Goal: Transaction & Acquisition: Purchase product/service

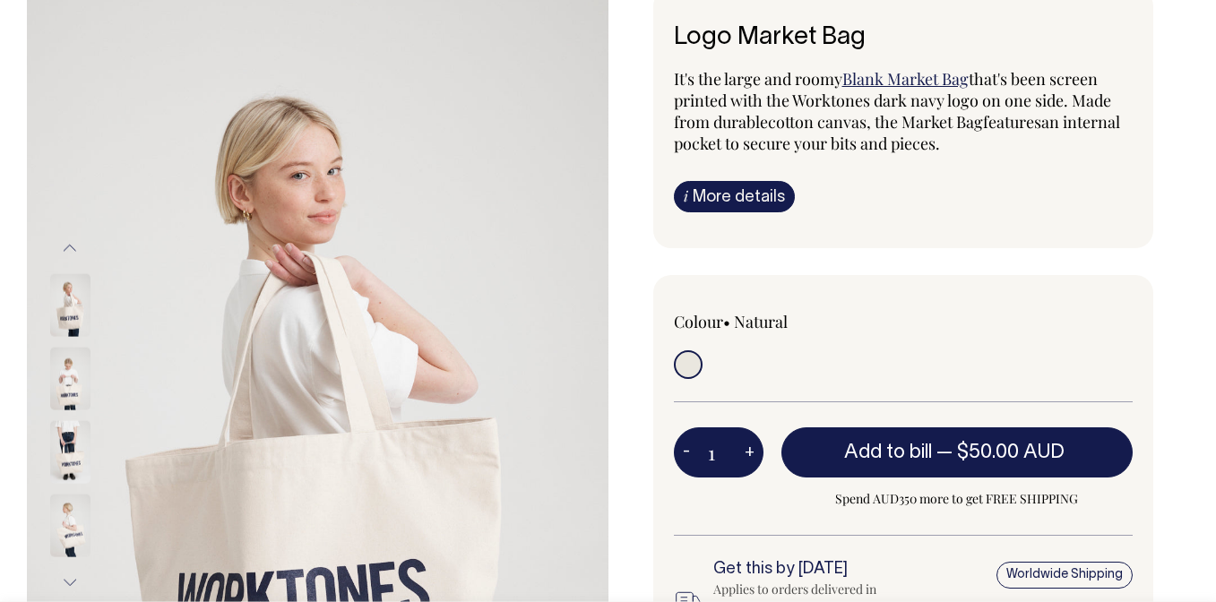
scroll to position [139, 0]
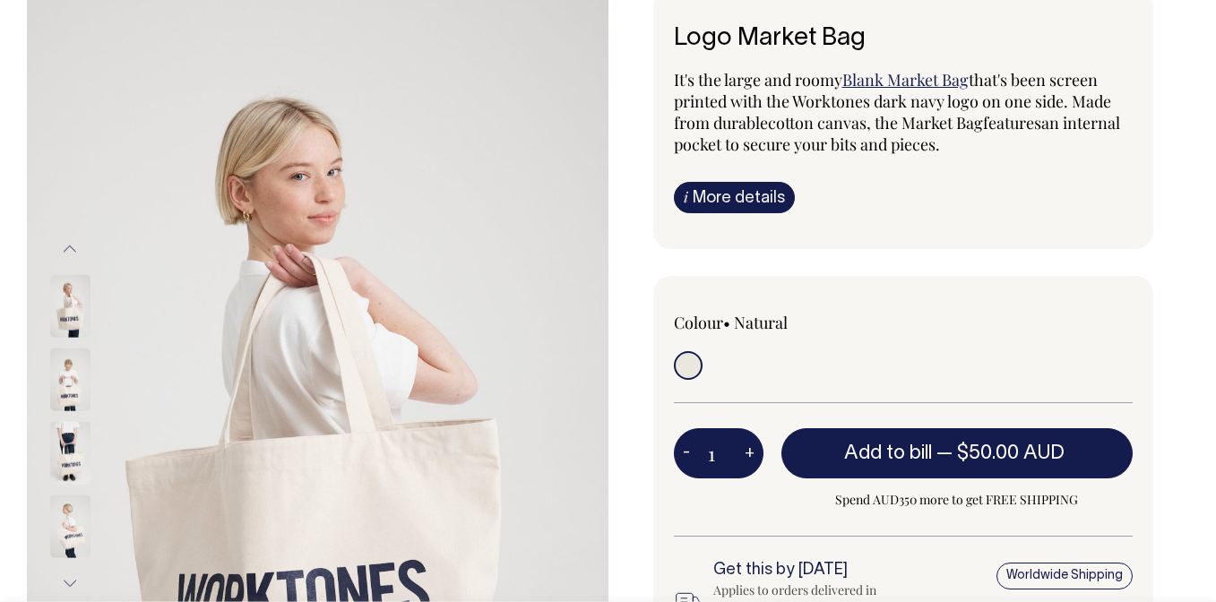
click at [918, 80] on link "Blank Market Bag" at bounding box center [905, 80] width 126 height 22
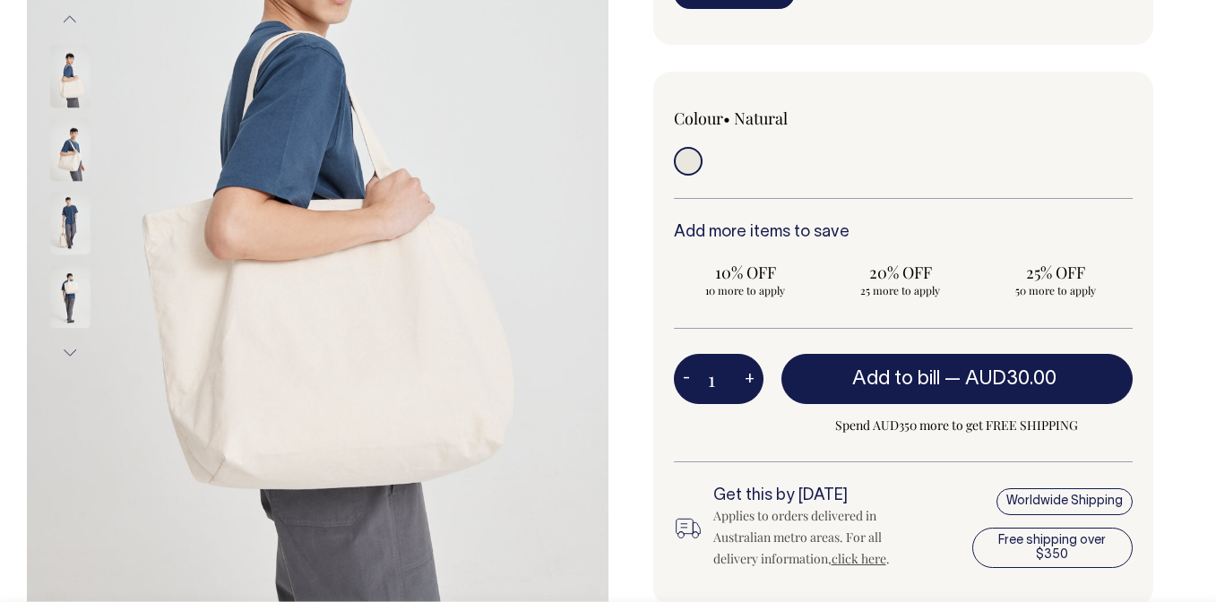
scroll to position [370, 0]
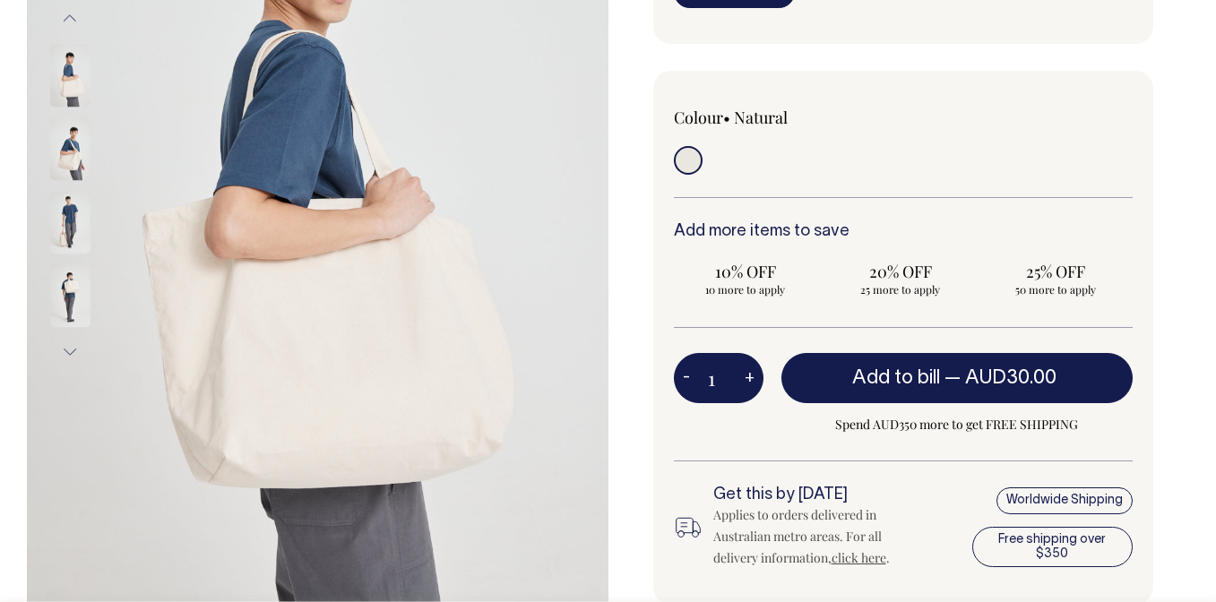
click at [74, 154] on img at bounding box center [70, 148] width 40 height 63
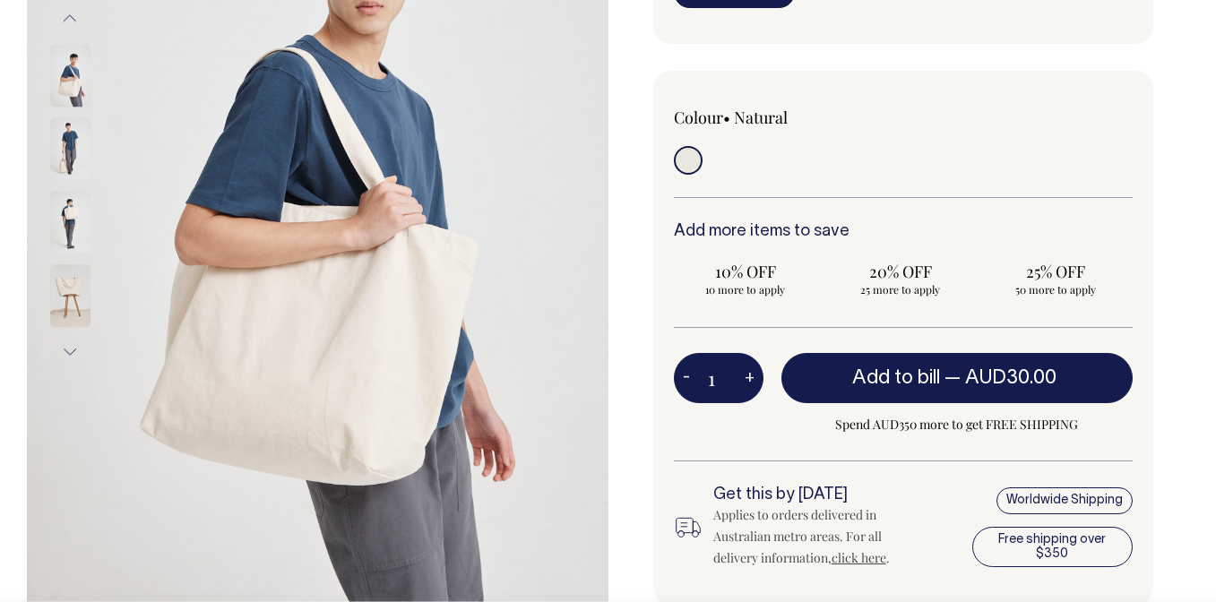
click at [73, 202] on div at bounding box center [94, 185] width 90 height 1029
click at [70, 219] on img at bounding box center [70, 222] width 40 height 63
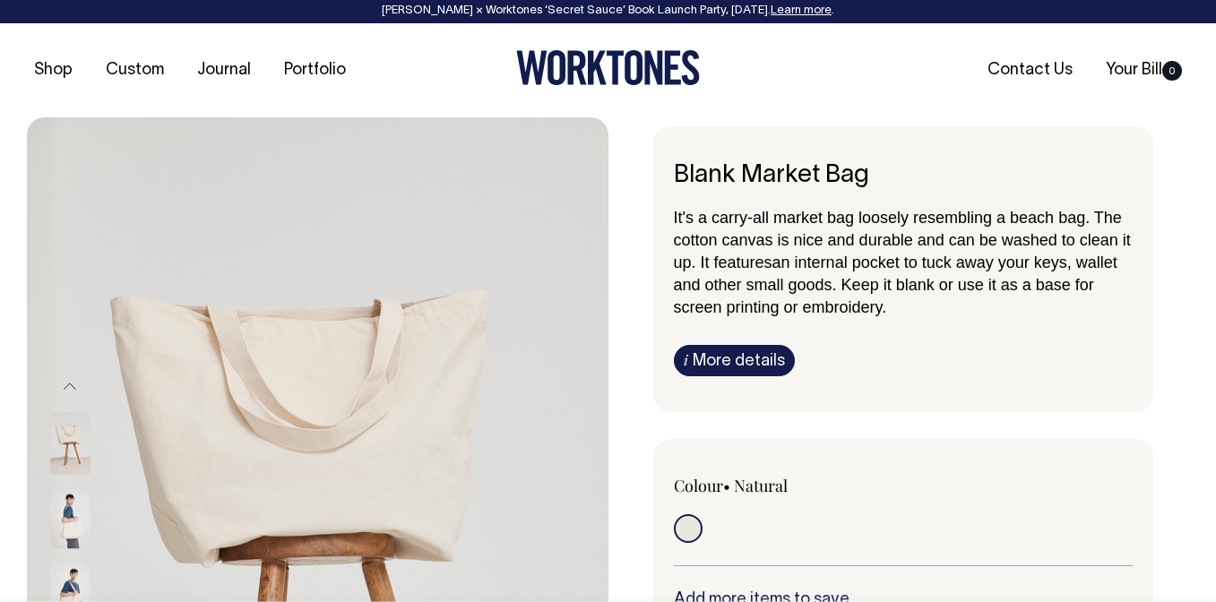
scroll to position [0, 0]
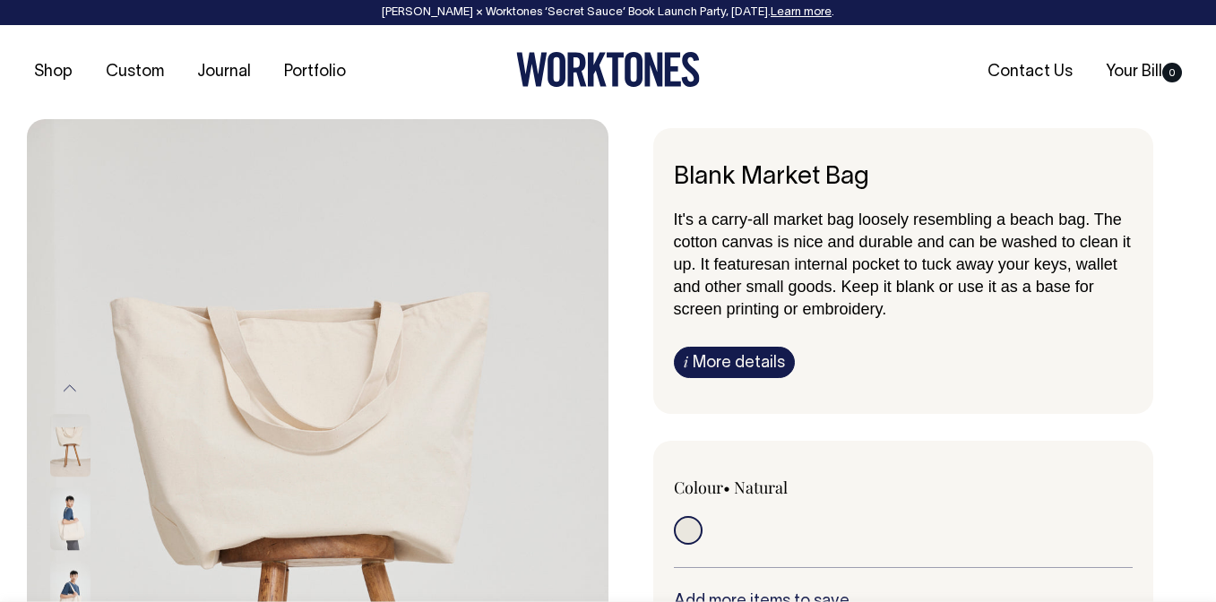
click at [68, 503] on img at bounding box center [70, 518] width 40 height 63
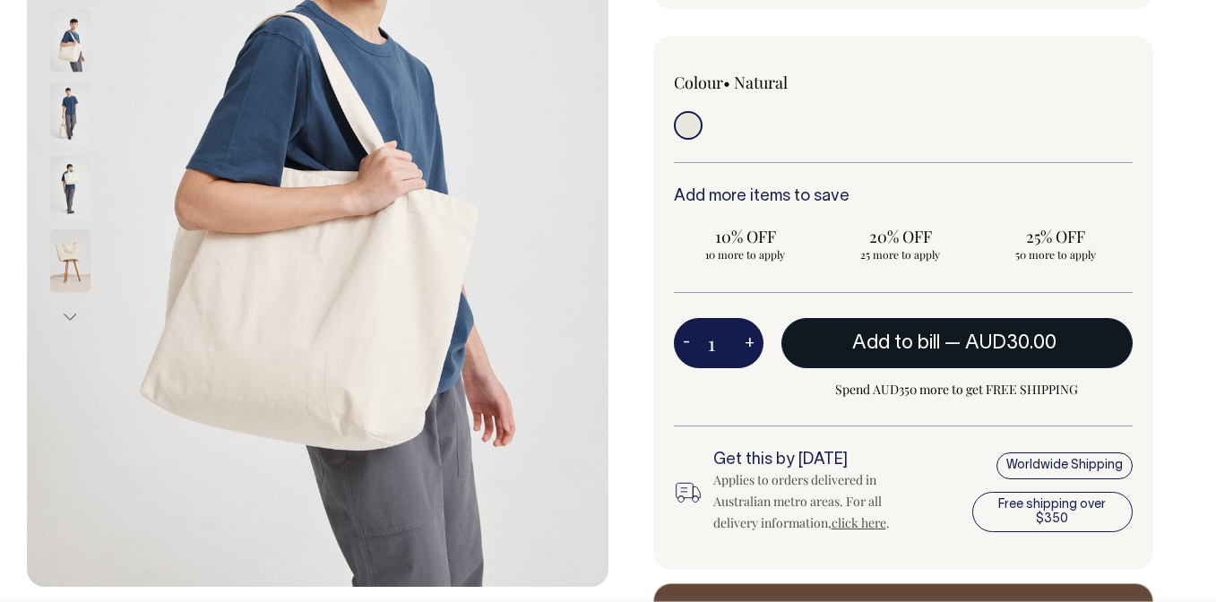
scroll to position [403, 0]
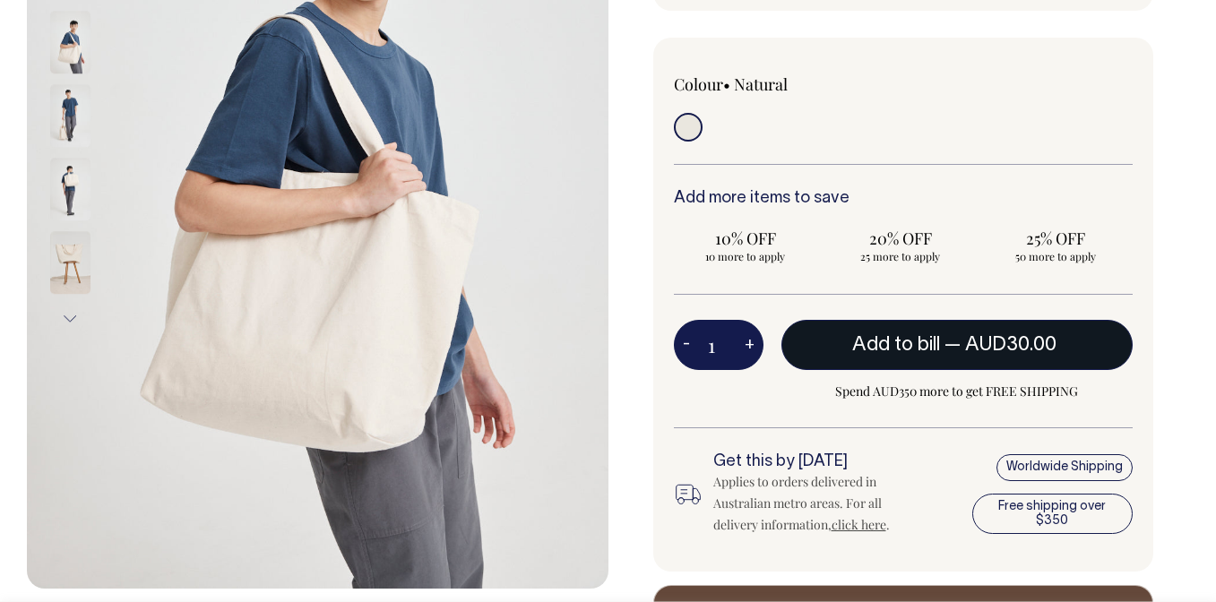
click at [861, 332] on button "Add to bill — AUD30.00" at bounding box center [957, 345] width 352 height 50
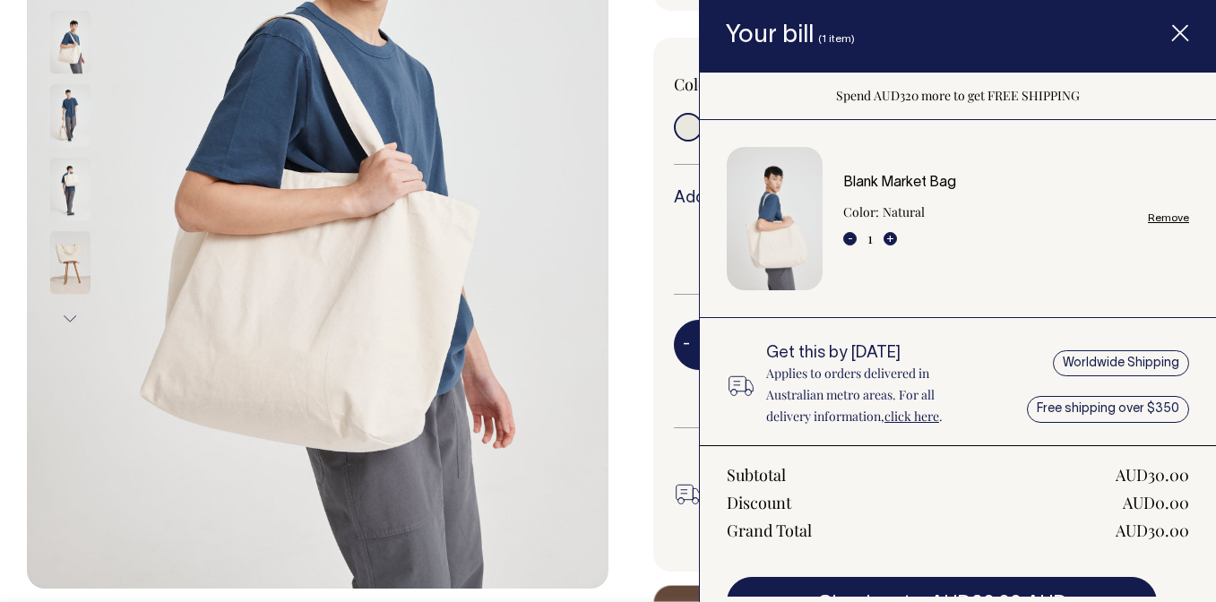
click at [656, 438] on div "Colour • Natural" at bounding box center [903, 305] width 501 height 534
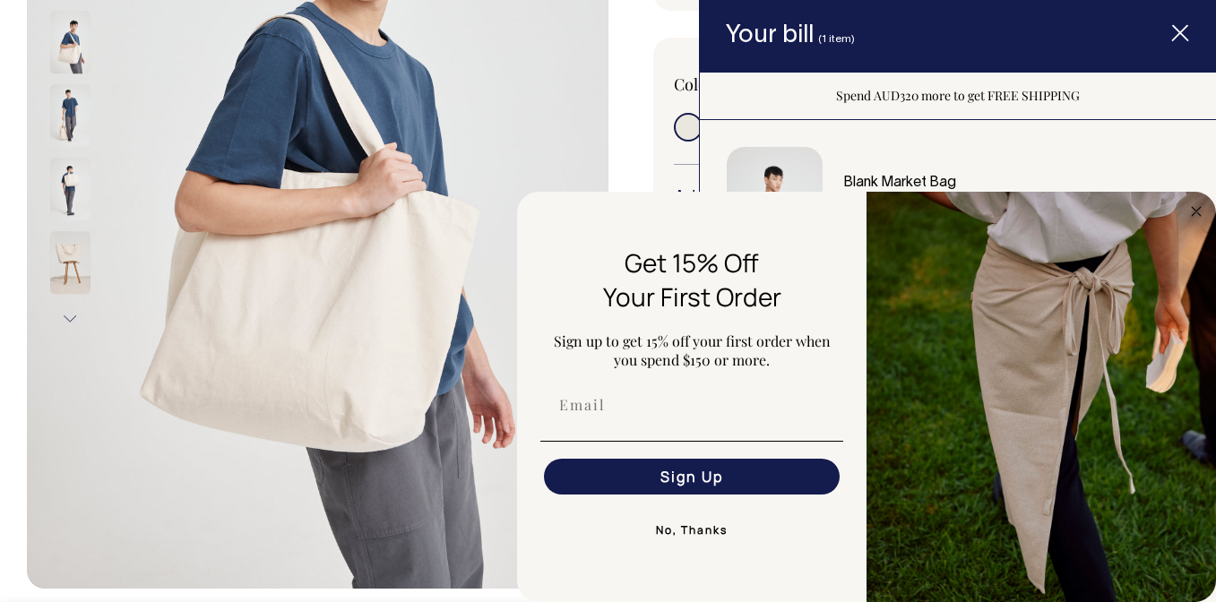
click at [1198, 34] on span "Item added to your cart" at bounding box center [1180, 36] width 72 height 76
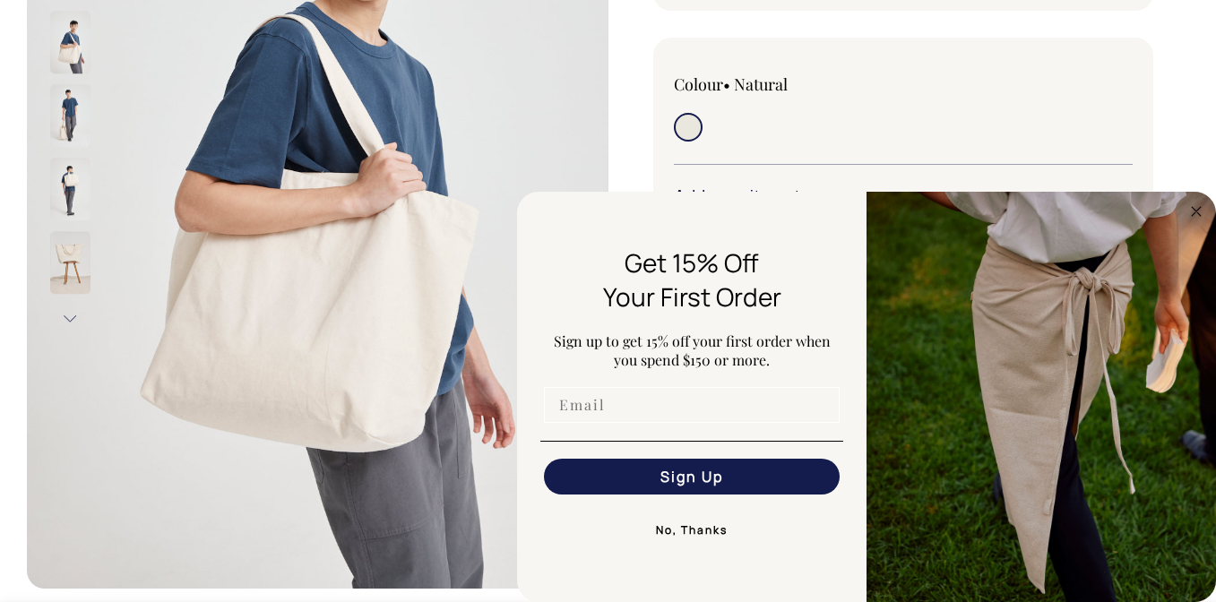
click at [697, 422] on input "Email" at bounding box center [692, 405] width 296 height 36
type input "kaitlyn.villiers@gmail.com"
click input "Submit" at bounding box center [0, 0] width 0 height 0
click at [660, 478] on button "Sign Up" at bounding box center [692, 477] width 296 height 36
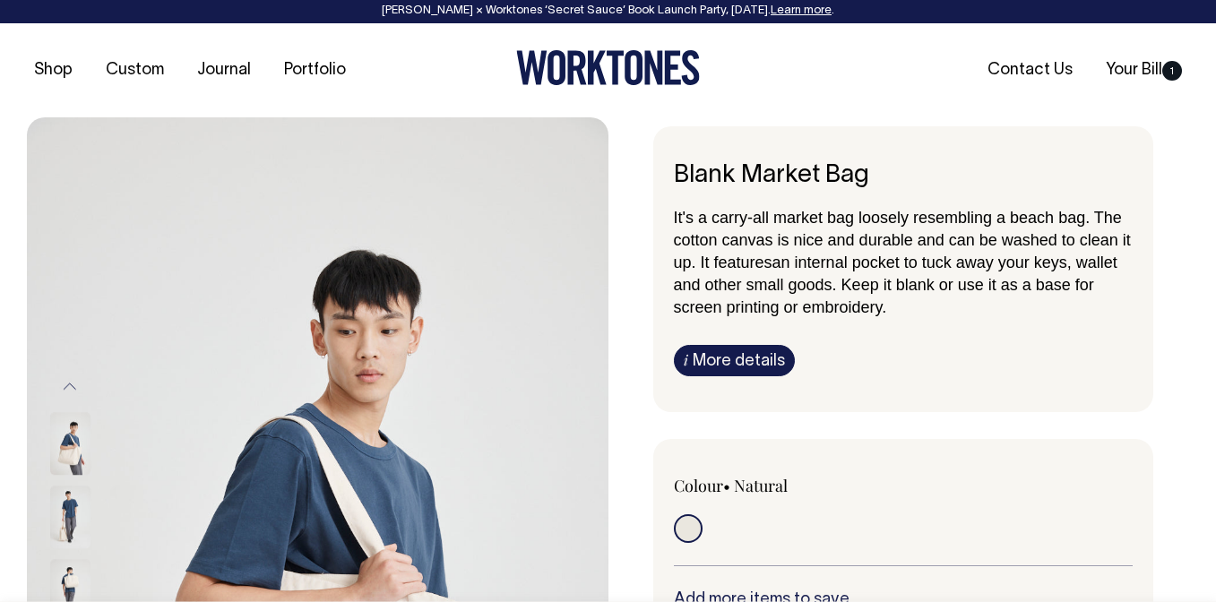
scroll to position [0, 0]
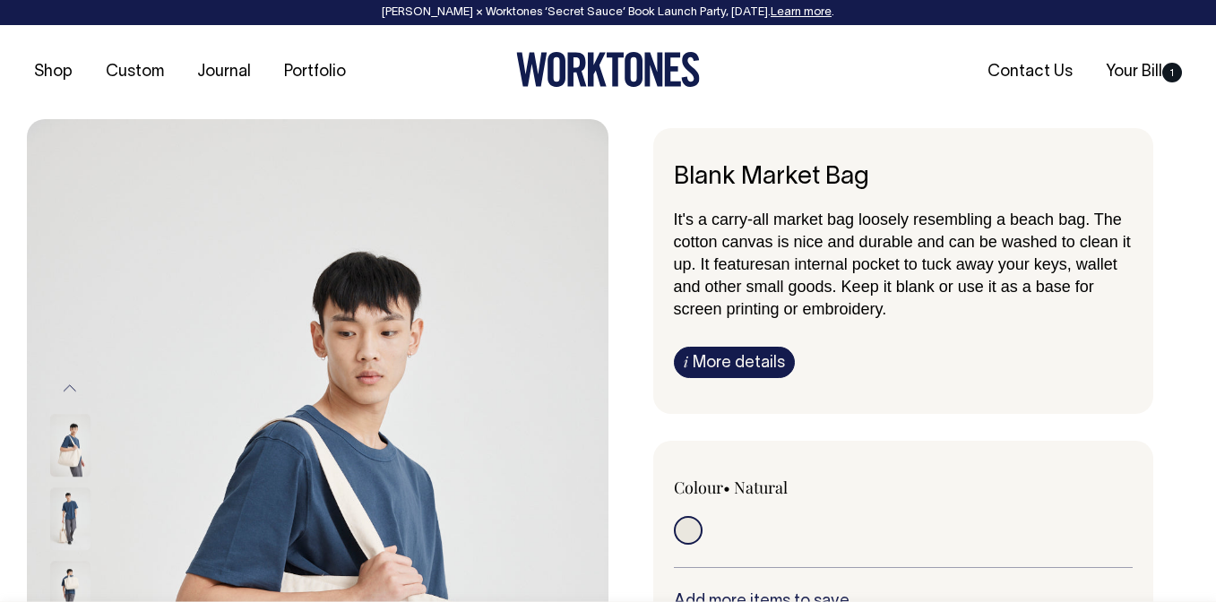
click at [1126, 271] on p "It's a carry-all market bag loosely resembling a beach bag. The cotton canvas i…" at bounding box center [904, 264] width 460 height 112
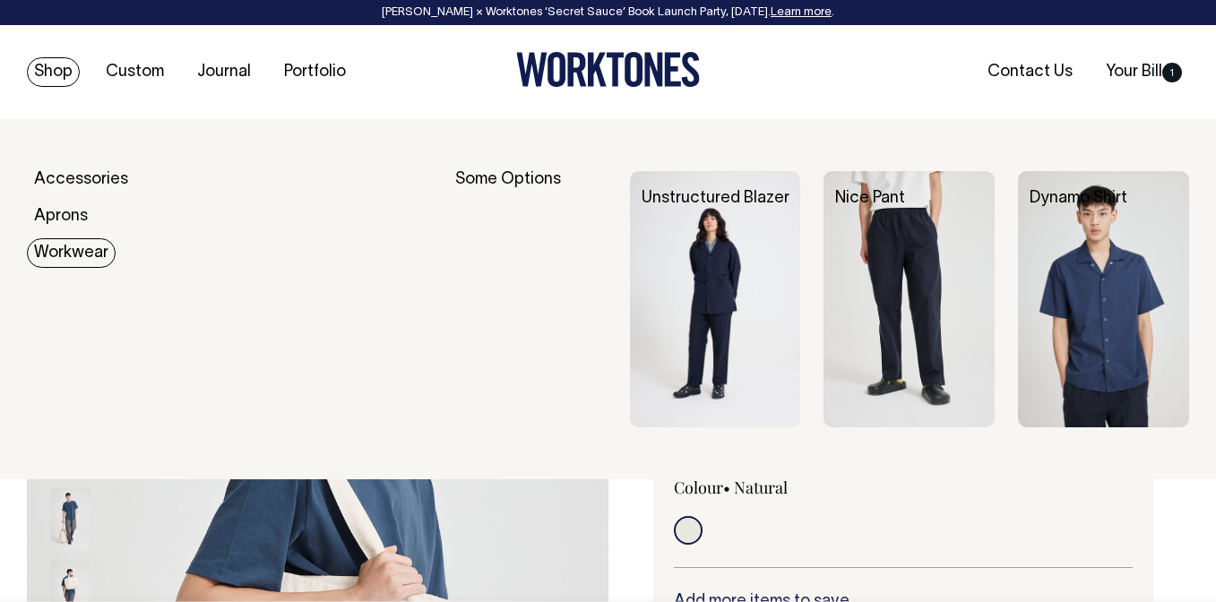
click at [493, 178] on div "Some Options" at bounding box center [530, 299] width 151 height 256
click at [75, 243] on link "Workwear" at bounding box center [71, 253] width 89 height 30
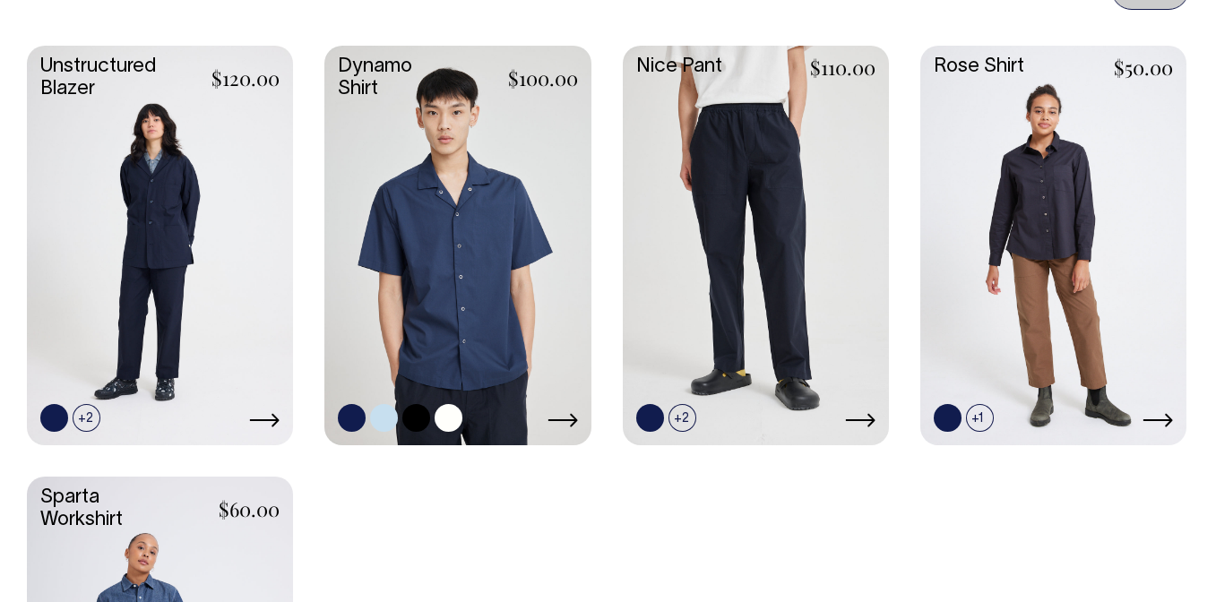
scroll to position [845, 0]
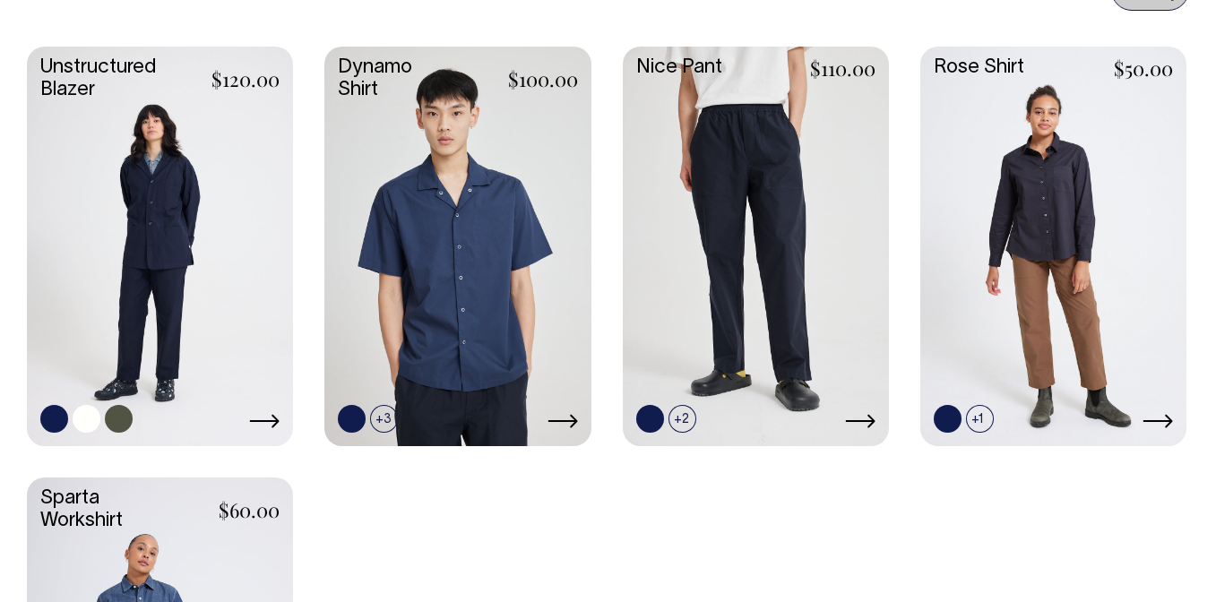
click at [154, 316] on link at bounding box center [160, 245] width 266 height 396
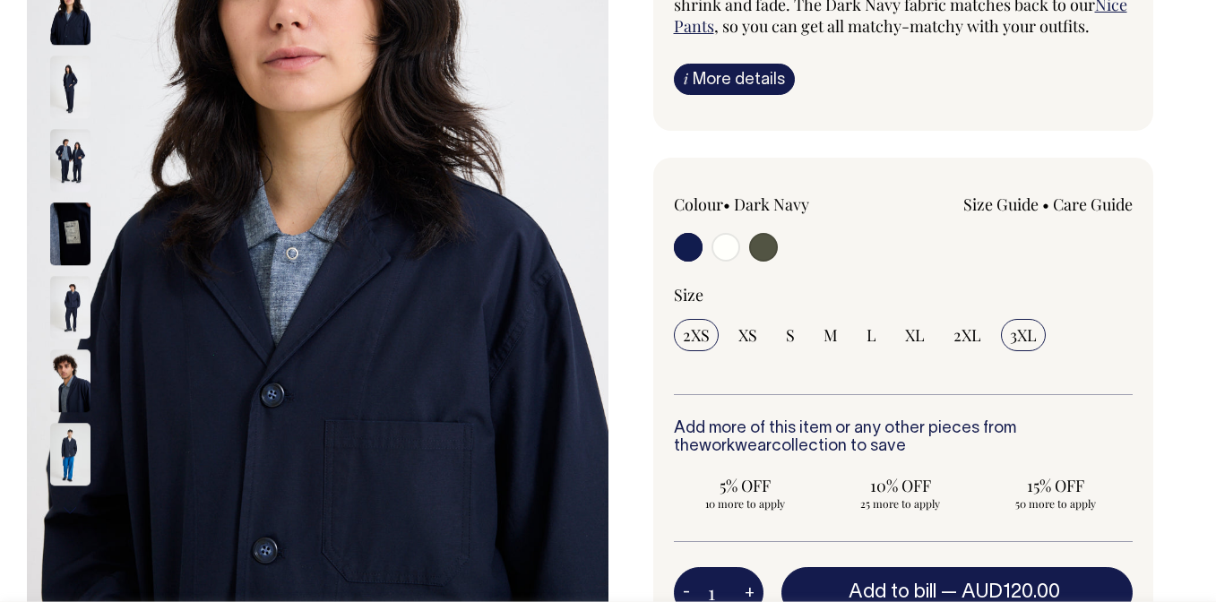
click at [1023, 338] on span "3XL" at bounding box center [1023, 335] width 27 height 22
click at [1023, 338] on input "3XL" at bounding box center [1023, 335] width 45 height 32
radio input "true"
select select "3XL"
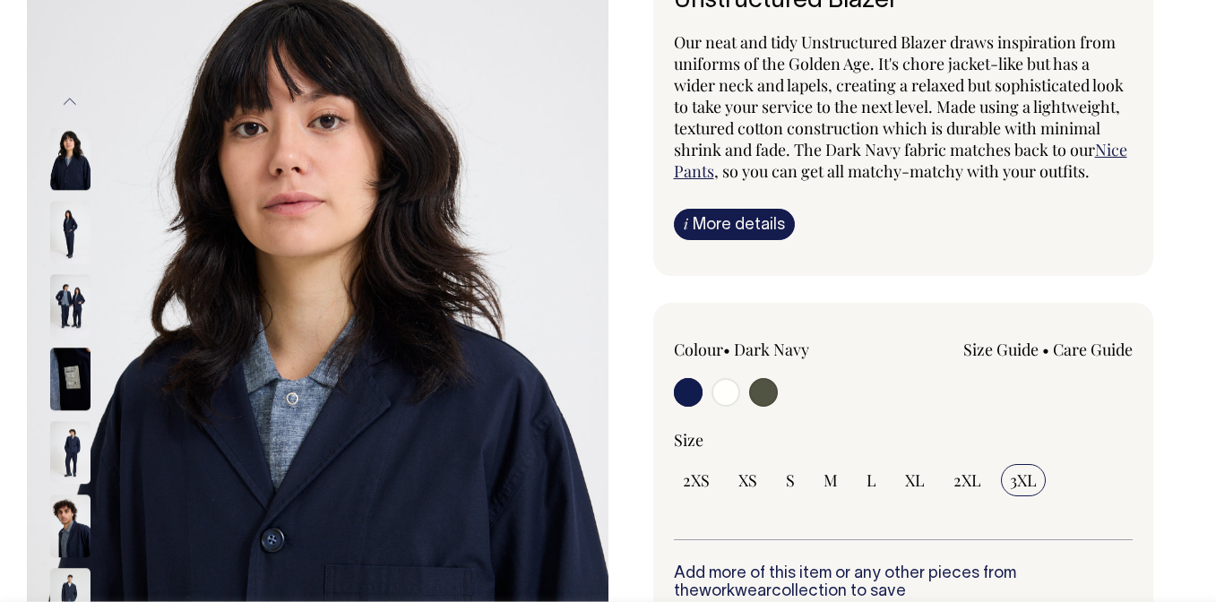
scroll to position [176, 0]
click at [58, 219] on img at bounding box center [70, 233] width 40 height 63
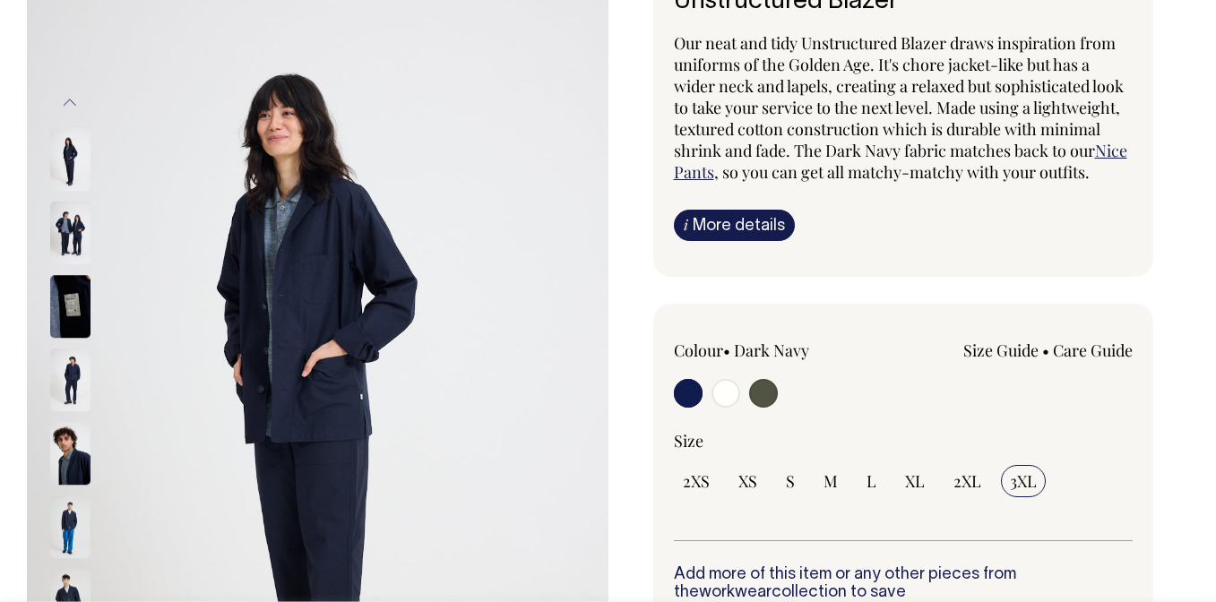
click at [72, 253] on img at bounding box center [70, 233] width 40 height 63
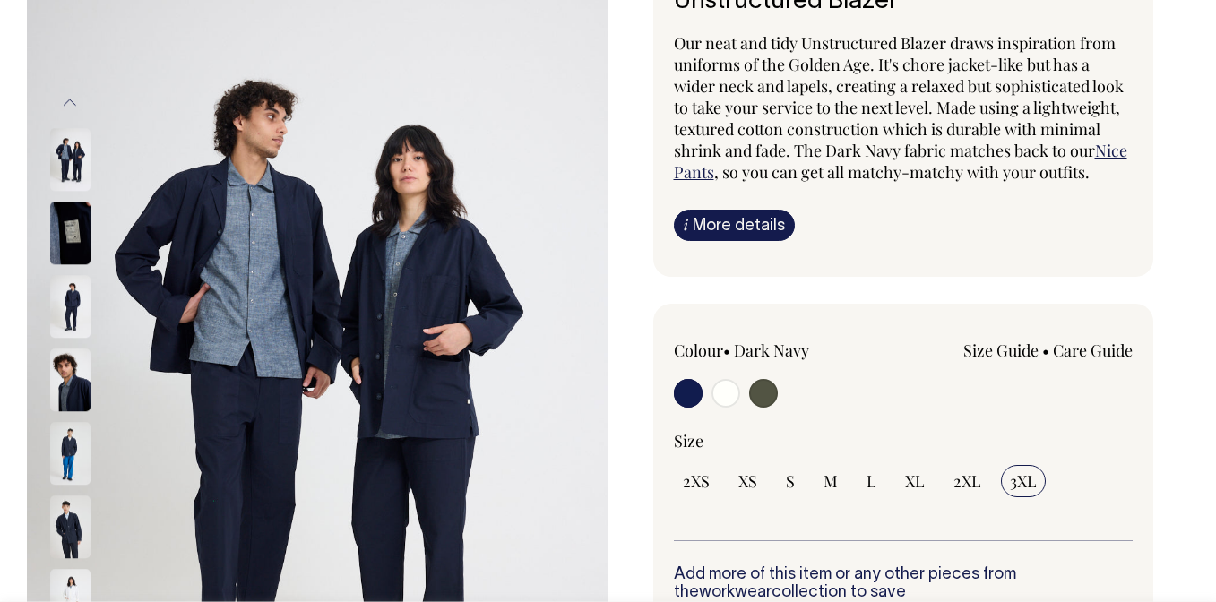
click at [84, 314] on img at bounding box center [70, 306] width 40 height 63
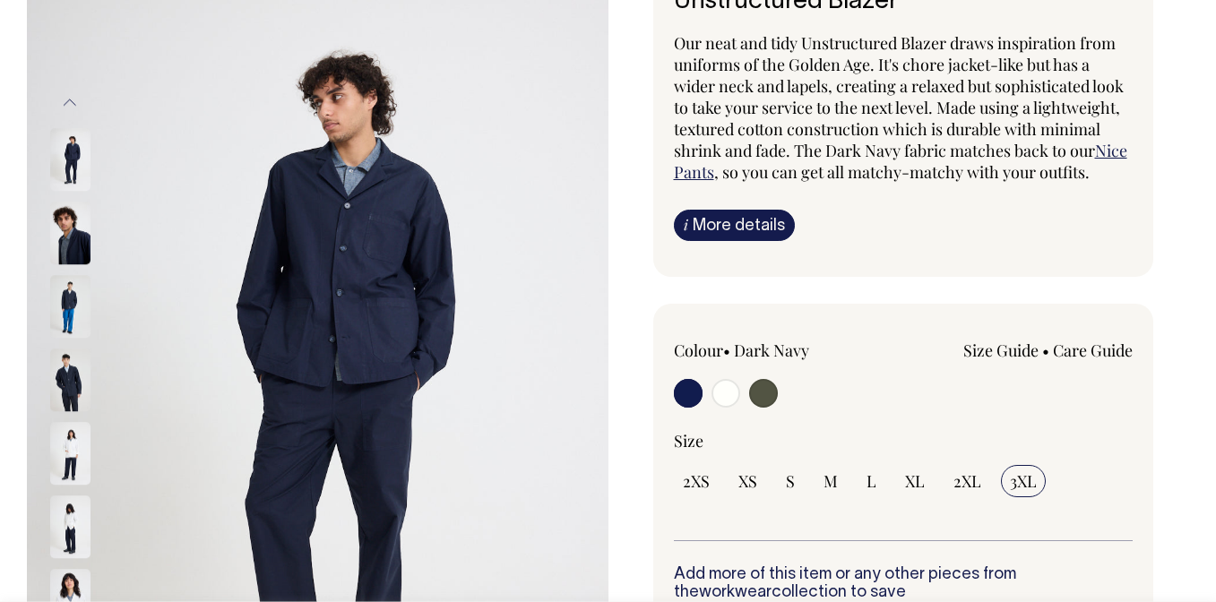
click at [70, 239] on img at bounding box center [70, 233] width 40 height 63
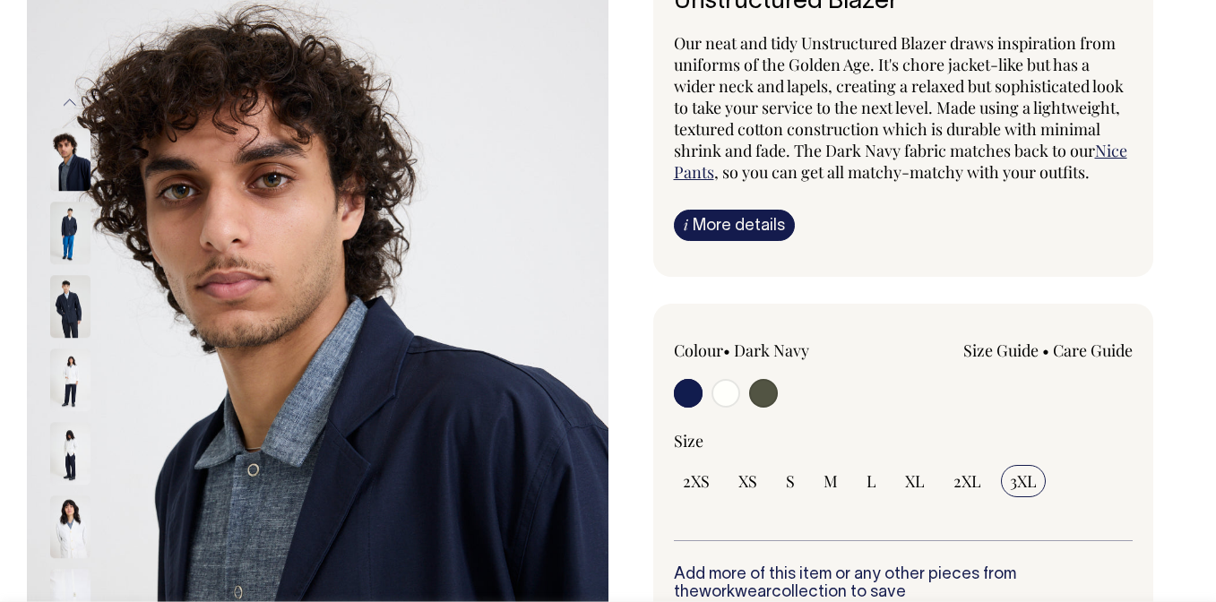
click at [80, 328] on img at bounding box center [70, 306] width 40 height 63
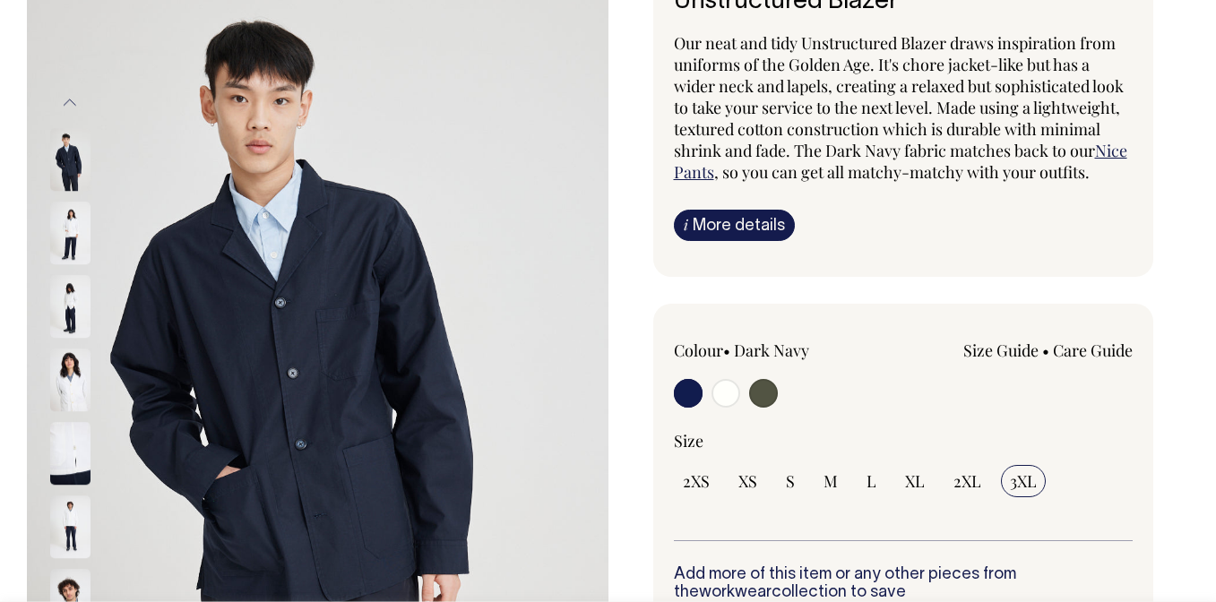
click at [77, 324] on img at bounding box center [70, 306] width 40 height 63
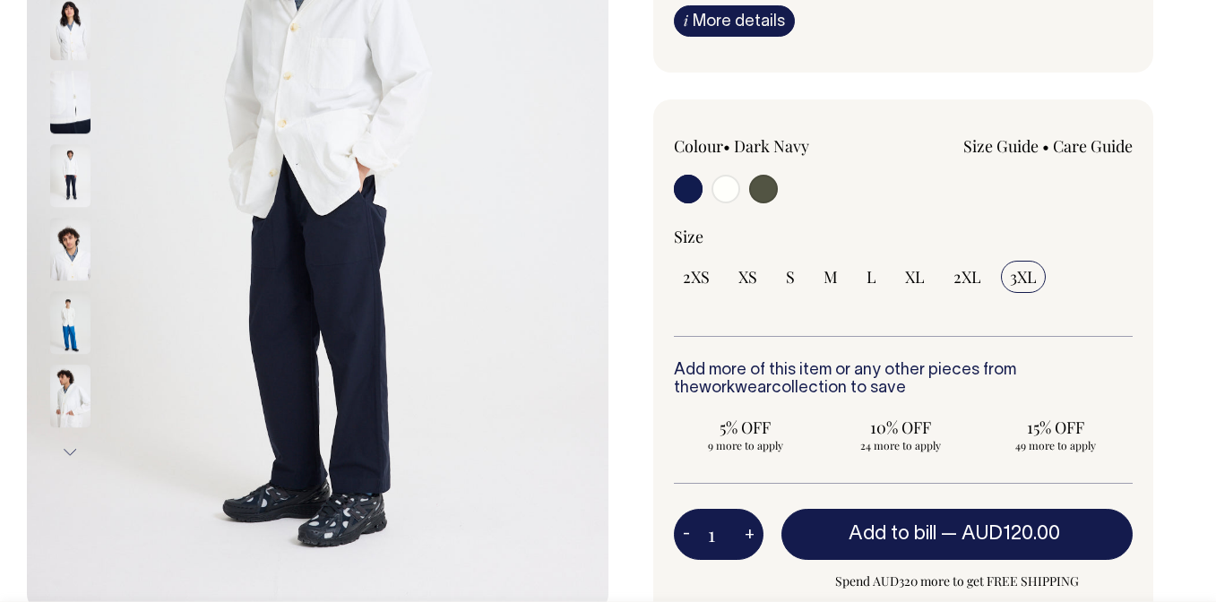
scroll to position [381, 0]
